Goal: Find specific page/section: Find specific page/section

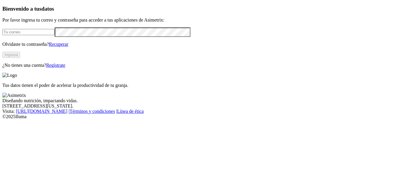
type input "[PERSON_NAME][EMAIL_ADDRESS][PERSON_NAME][DOMAIN_NAME]"
click at [20, 58] on button "Ingresa" at bounding box center [11, 55] width 18 height 6
